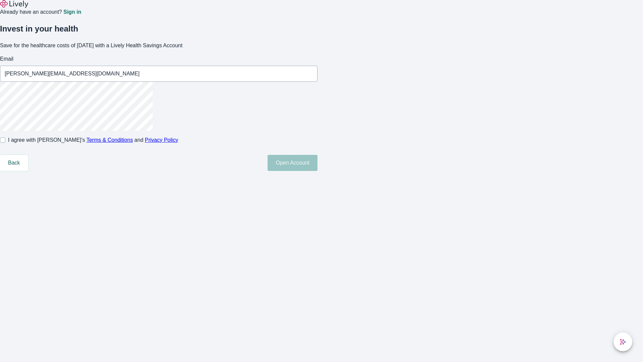
click at [5, 143] on input "I agree with Lively’s Terms & Conditions and Privacy Policy" at bounding box center [2, 139] width 5 height 5
checkbox input "true"
click at [318, 171] on button "Open Account" at bounding box center [293, 163] width 50 height 16
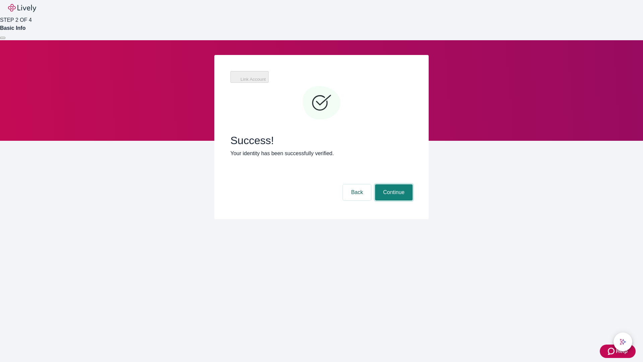
click at [393, 184] on button "Continue" at bounding box center [394, 192] width 38 height 16
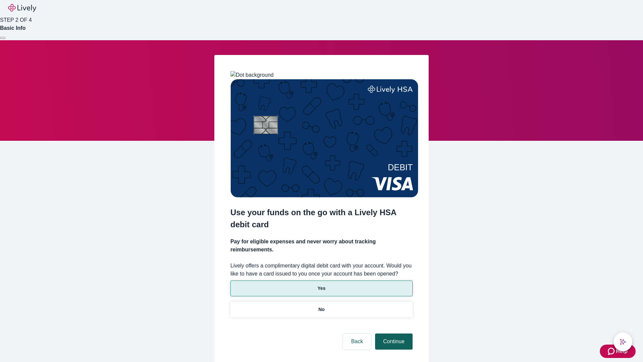
click at [321, 306] on p "No" at bounding box center [322, 309] width 6 height 7
click at [393, 333] on button "Continue" at bounding box center [394, 341] width 38 height 16
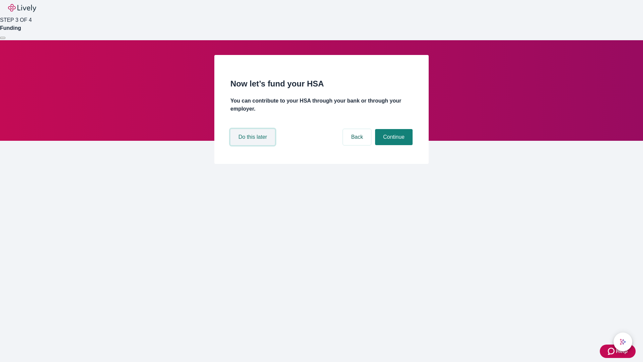
click at [254, 145] on button "Do this later" at bounding box center [253, 137] width 45 height 16
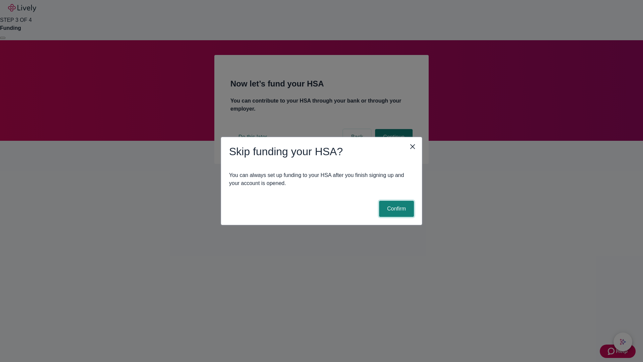
click at [396, 209] on button "Confirm" at bounding box center [396, 209] width 35 height 16
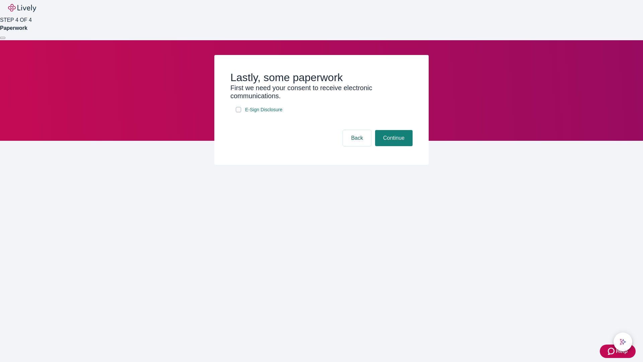
click at [239, 112] on input "E-Sign Disclosure" at bounding box center [238, 109] width 5 height 5
checkbox input "true"
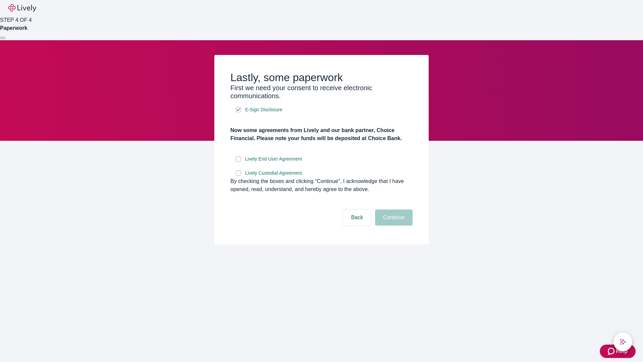
click at [239, 161] on input "Lively End User Agreement" at bounding box center [238, 158] width 5 height 5
checkbox input "true"
click at [239, 176] on input "Lively Custodial Agreement" at bounding box center [238, 172] width 5 height 5
checkbox input "true"
click at [393, 225] on button "Continue" at bounding box center [394, 217] width 38 height 16
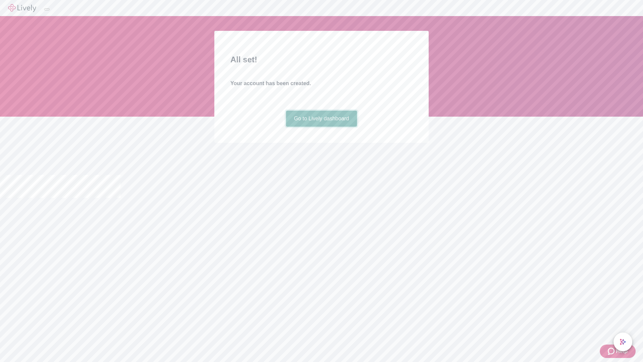
click at [321, 127] on link "Go to Lively dashboard" at bounding box center [321, 119] width 71 height 16
